Goal: Navigation & Orientation: Find specific page/section

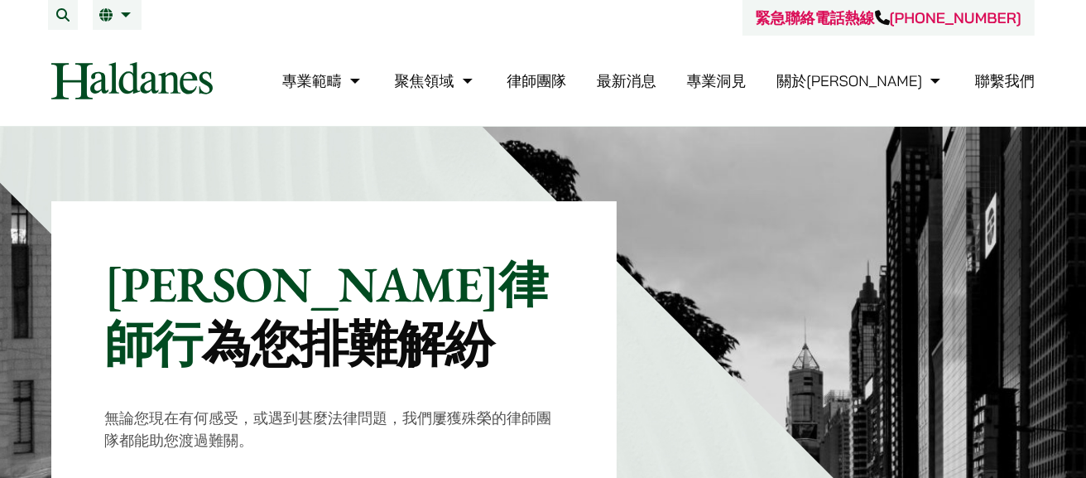
click at [566, 79] on link "律師團隊" at bounding box center [537, 80] width 60 height 19
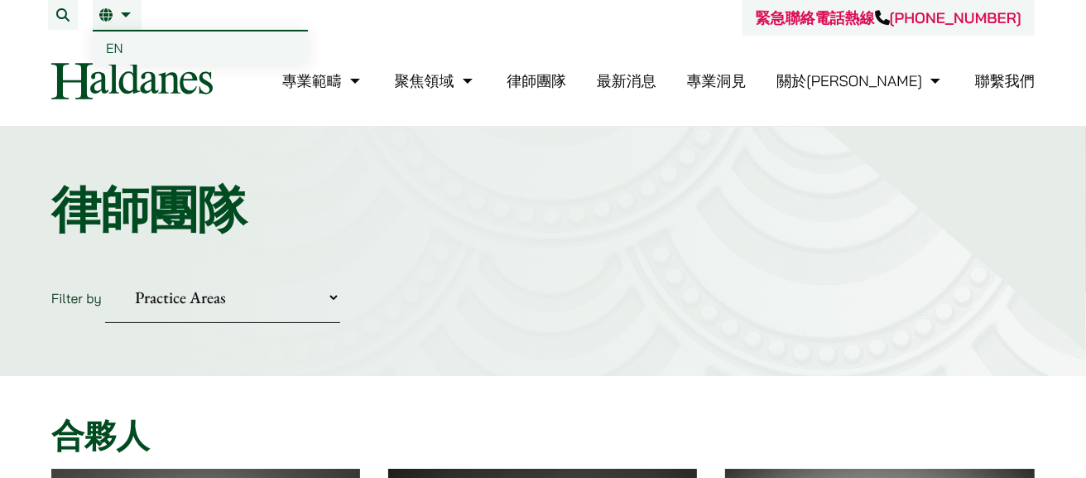
click at [133, 17] on link "繁" at bounding box center [117, 14] width 36 height 13
click at [122, 44] on span "EN" at bounding box center [114, 48] width 17 height 17
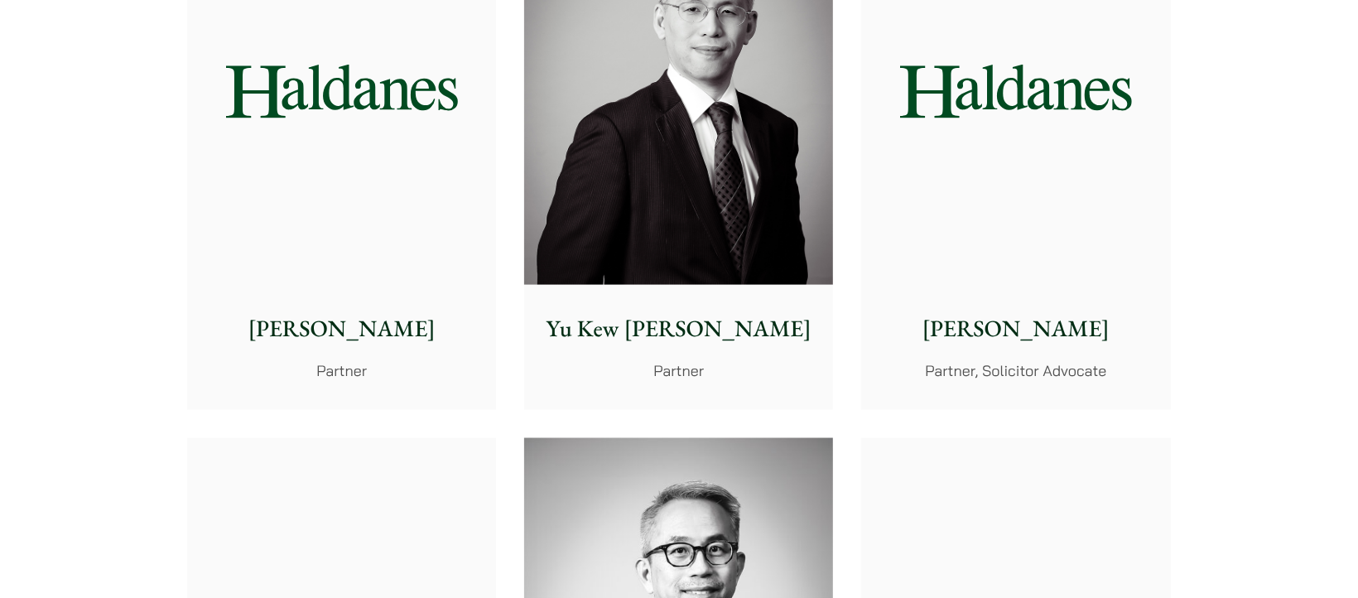
scroll to position [1552, 0]
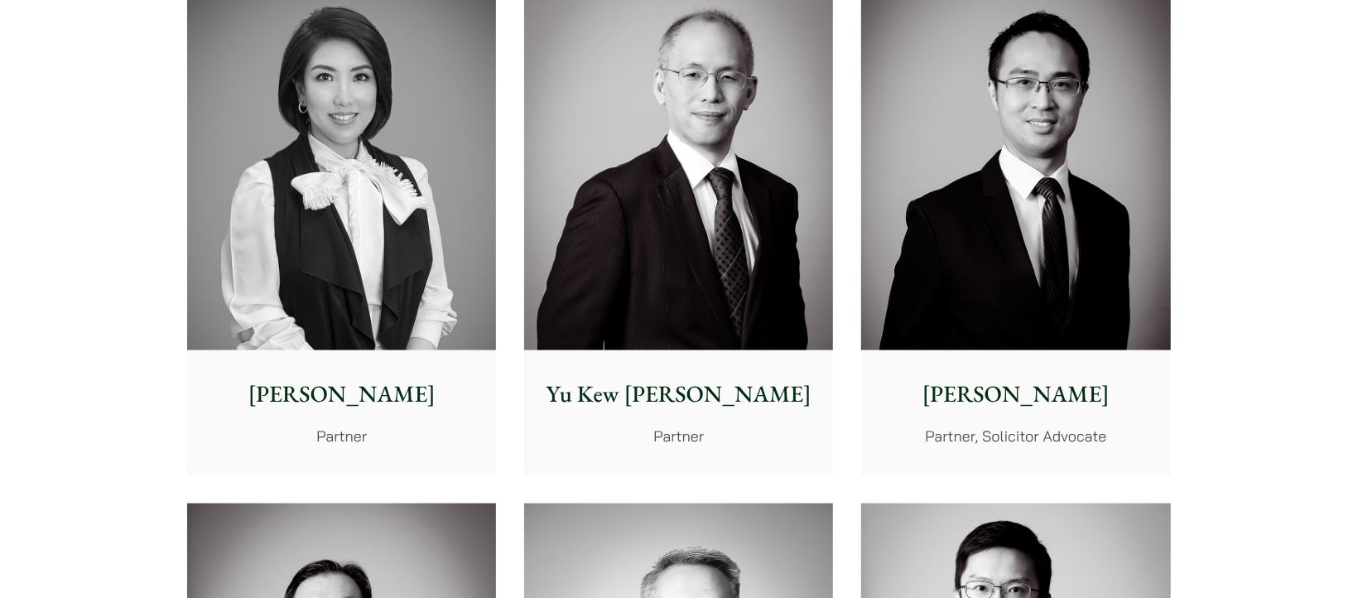
scroll to position [1496, 0]
